Goal: Check status: Check status

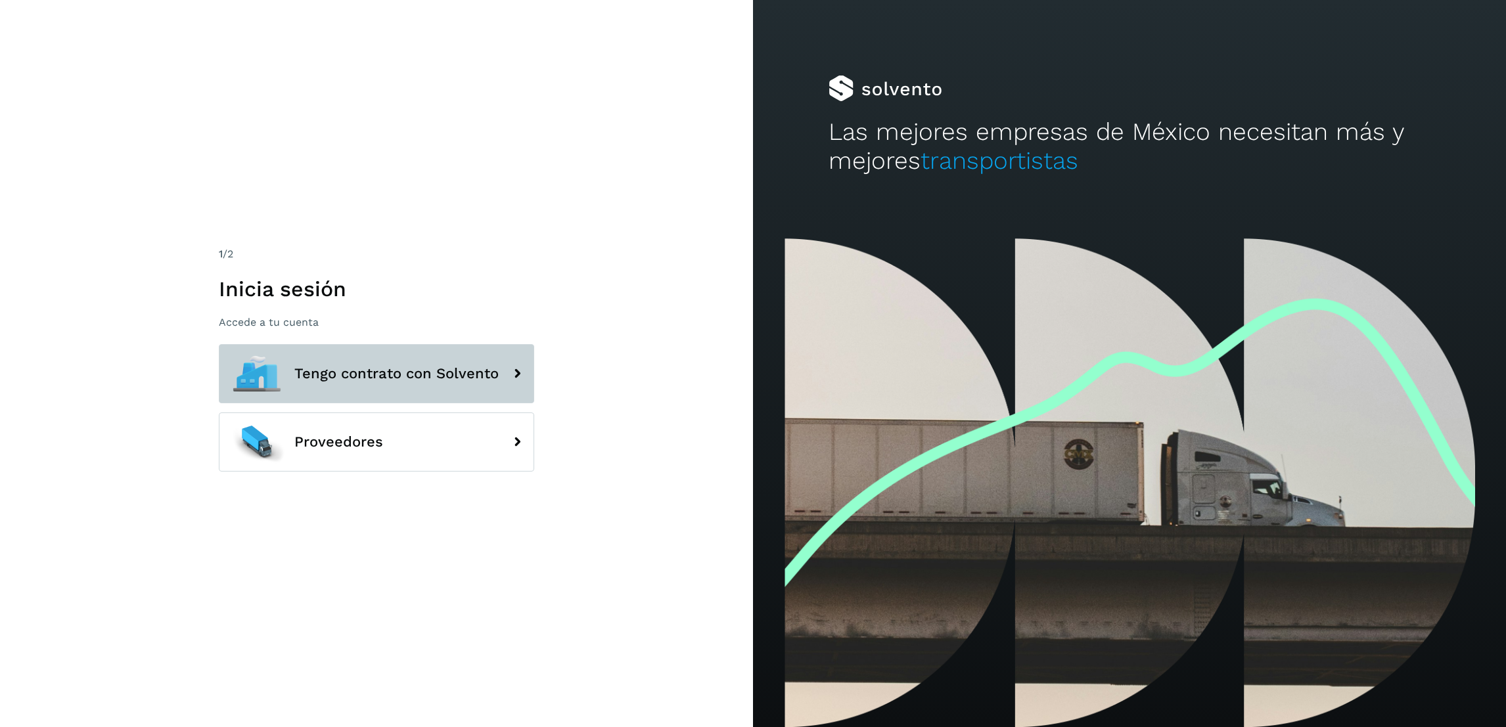
click at [435, 386] on button "Tengo contrato con Solvento" at bounding box center [376, 373] width 315 height 59
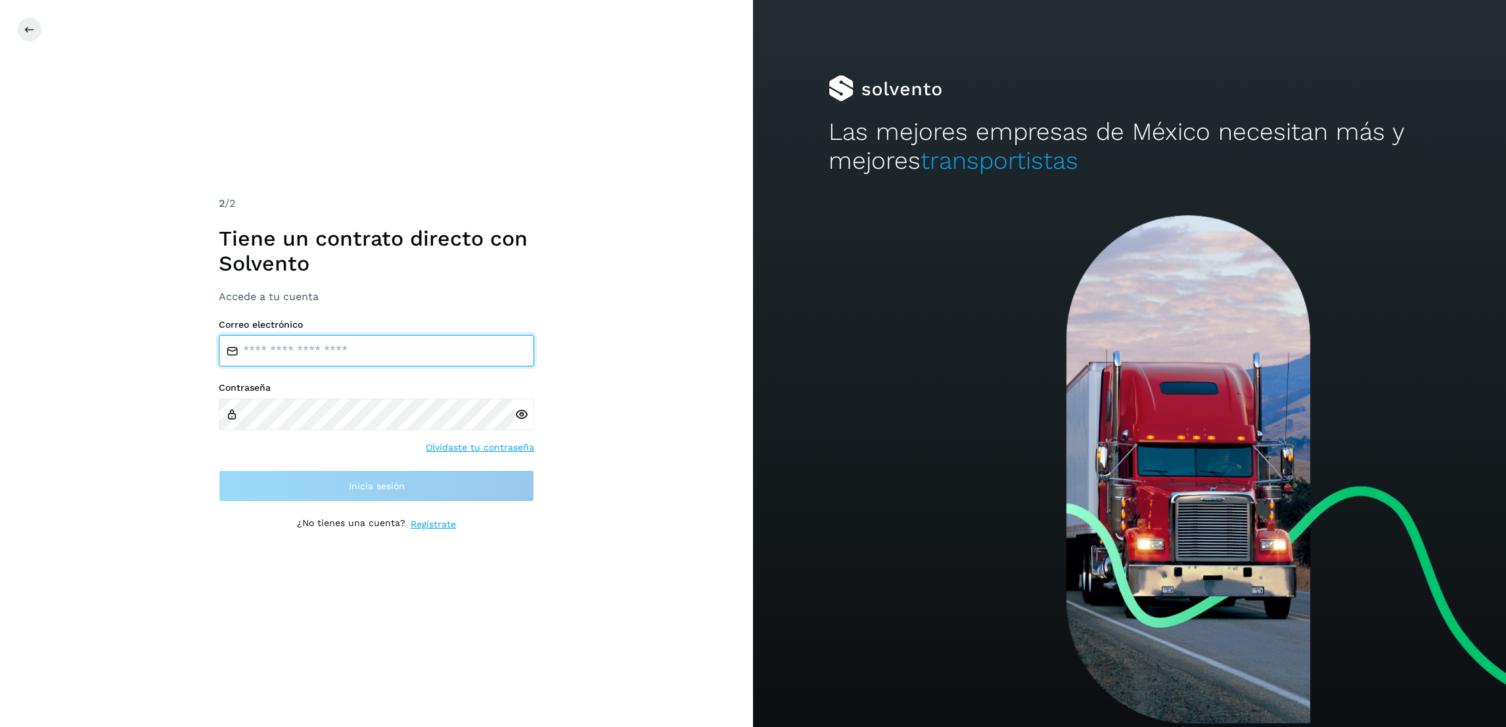
type input "**********"
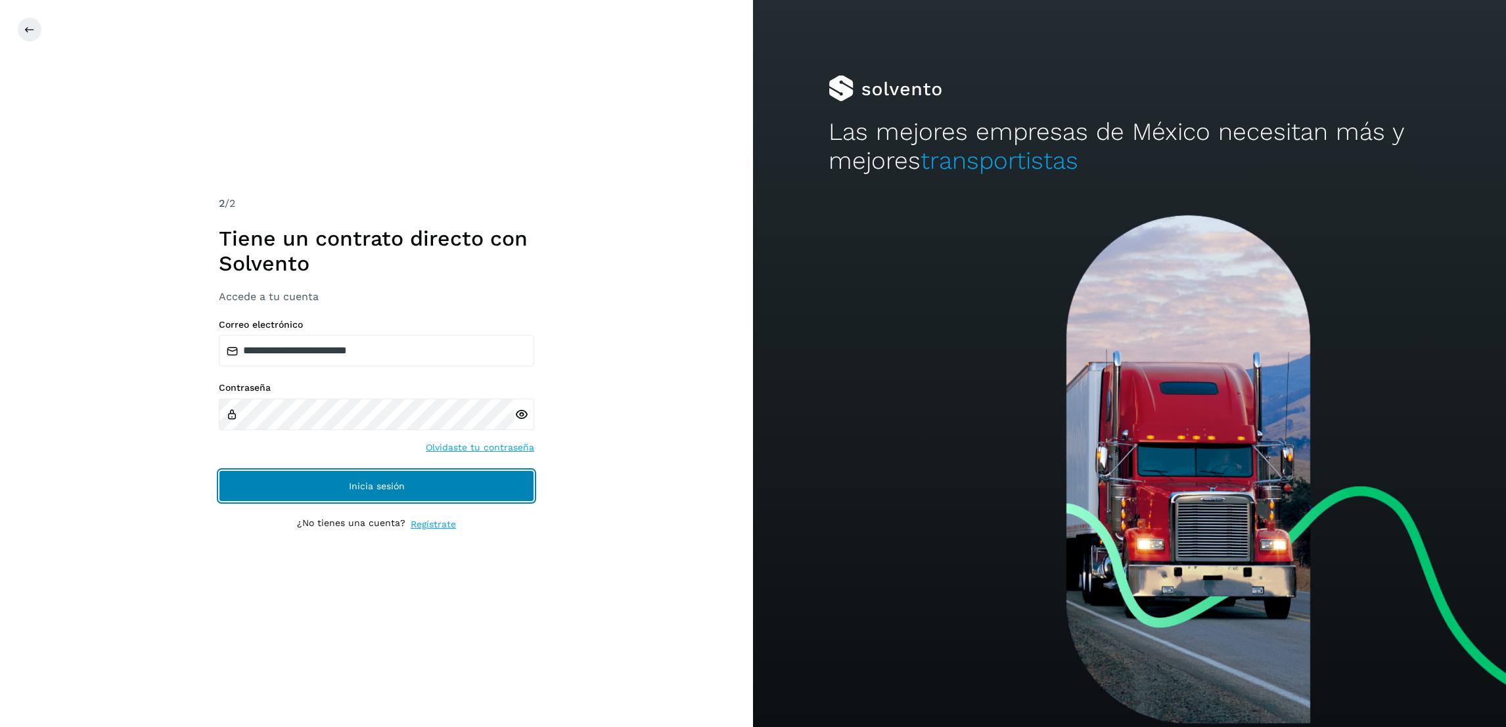
drag, startPoint x: 457, startPoint y: 480, endPoint x: 490, endPoint y: 492, distance: 35.5
click at [458, 481] on button "Inicia sesión" at bounding box center [376, 486] width 315 height 32
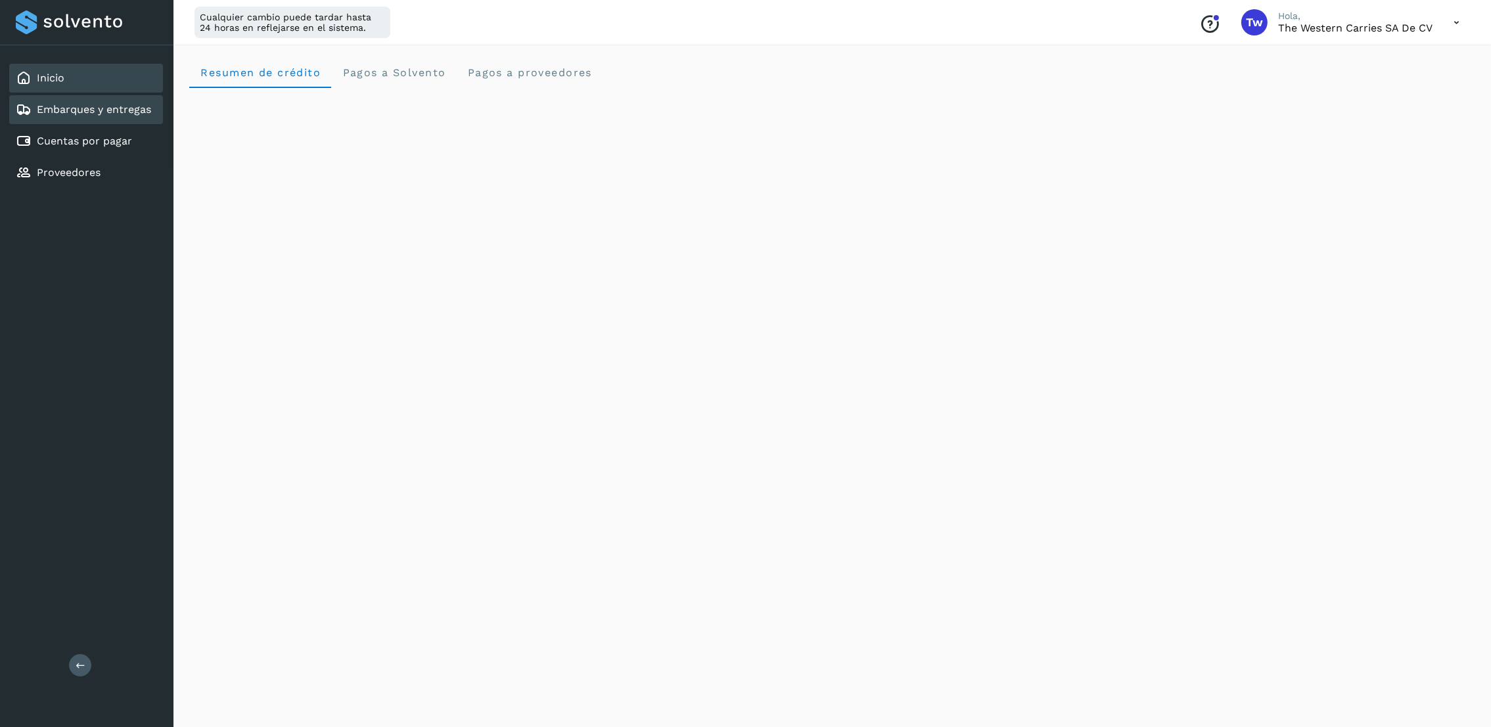
click at [108, 103] on link "Embarques y entregas" at bounding box center [94, 109] width 114 height 12
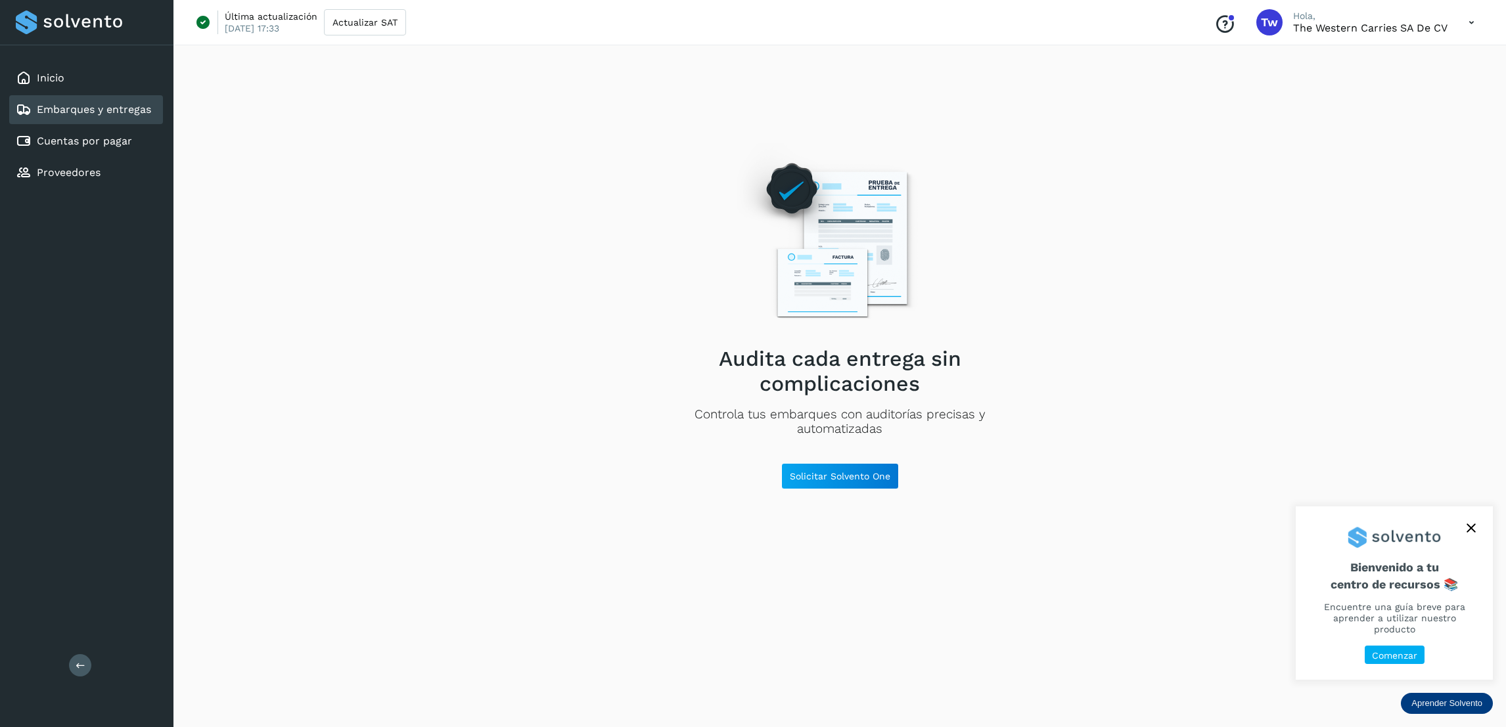
drag, startPoint x: 72, startPoint y: 135, endPoint x: 302, endPoint y: 187, distance: 236.4
click at [72, 135] on link "Cuentas por pagar" at bounding box center [84, 141] width 95 height 12
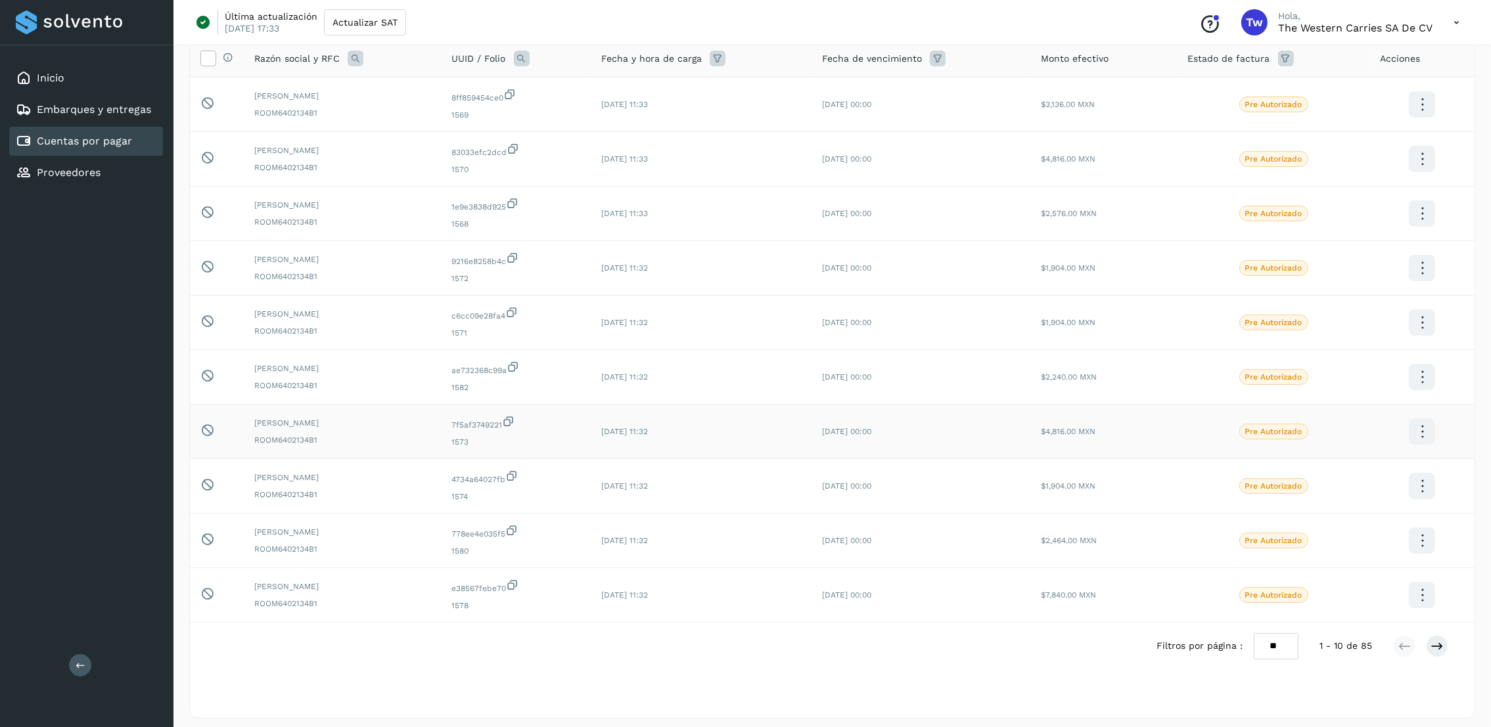
scroll to position [114, 0]
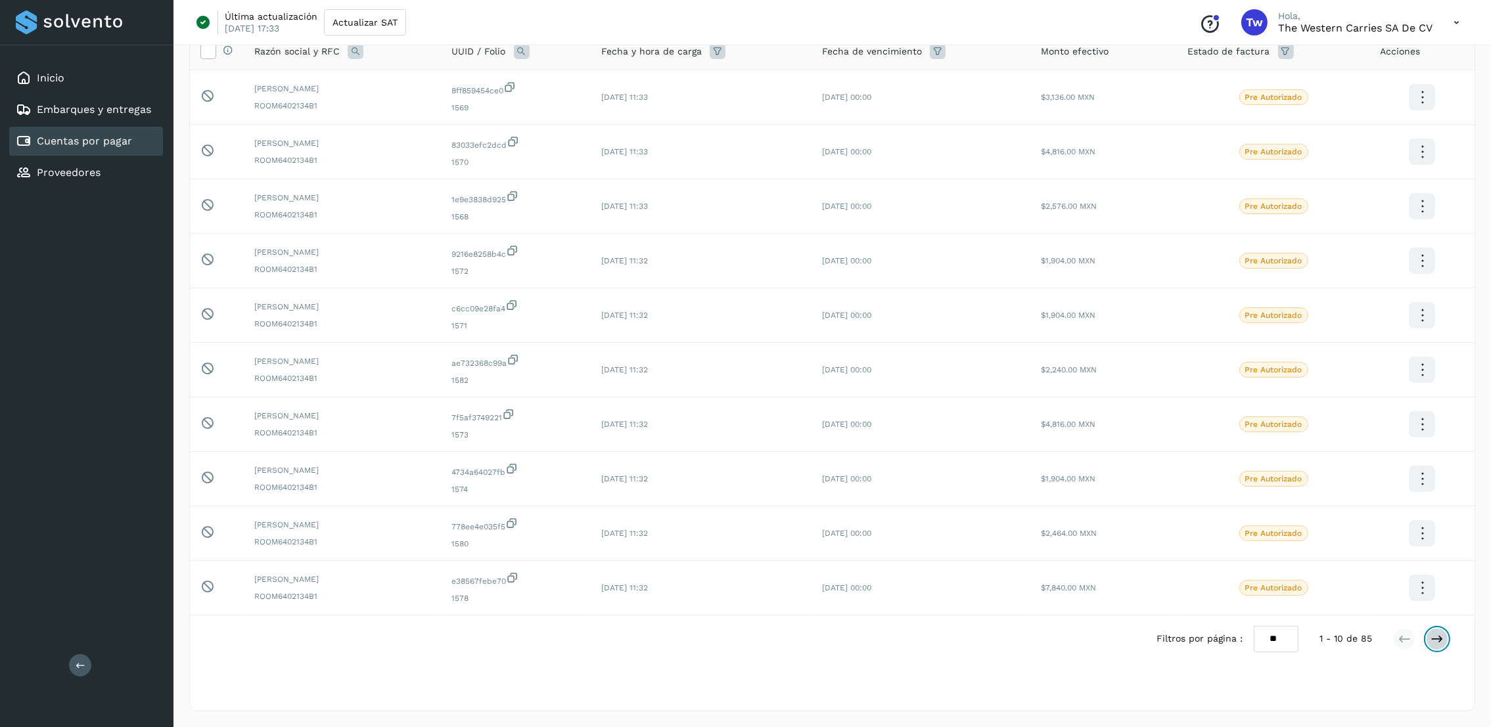
click at [1438, 643] on icon at bounding box center [1436, 639] width 13 height 13
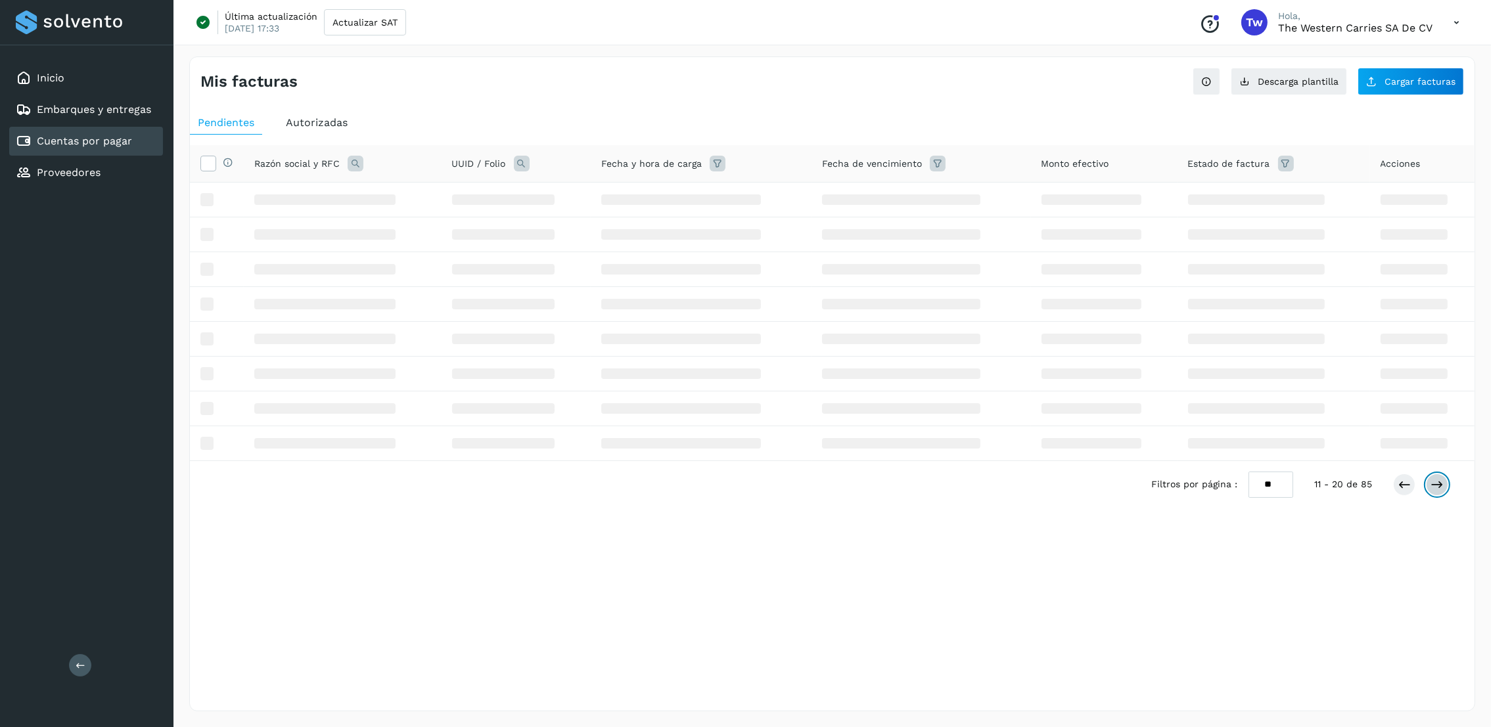
scroll to position [0, 0]
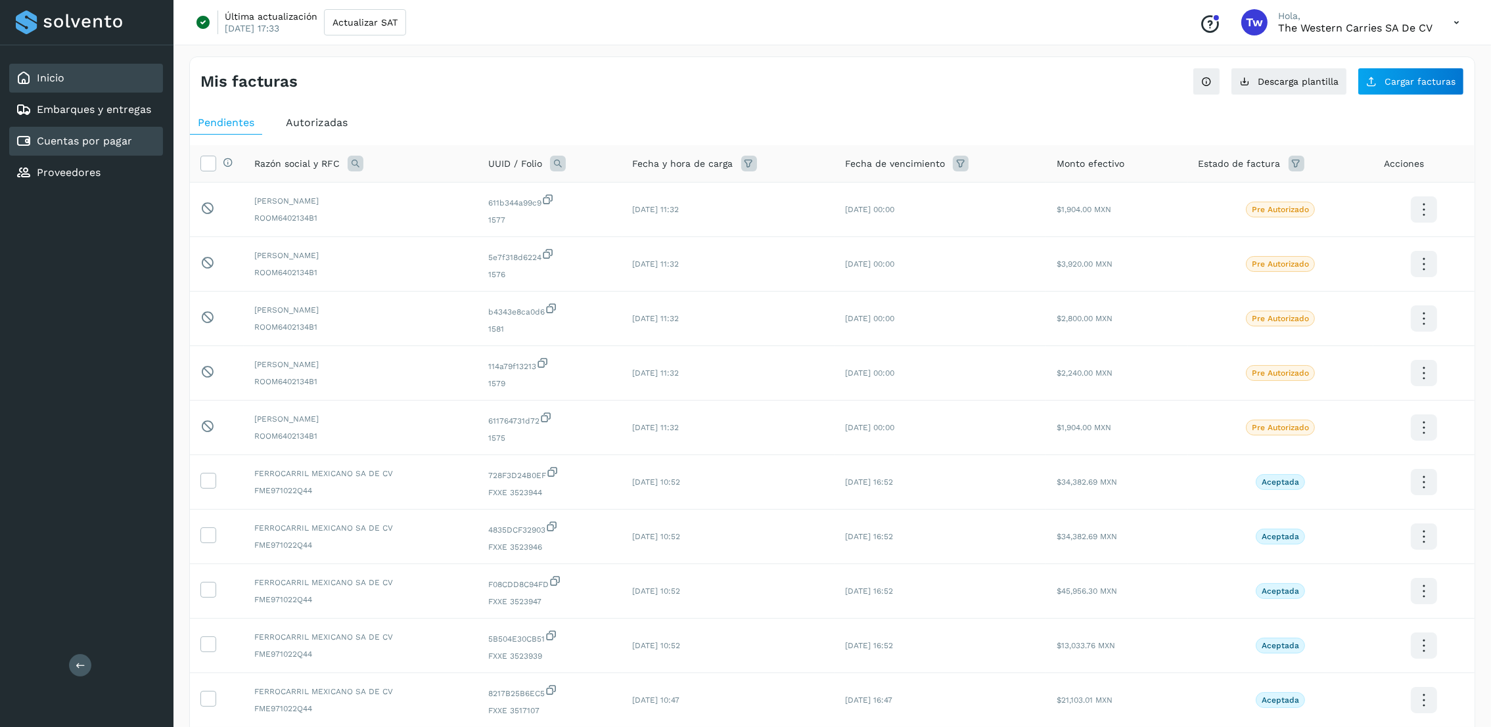
click at [96, 91] on div "Inicio" at bounding box center [86, 78] width 154 height 29
